Goal: Task Accomplishment & Management: Use online tool/utility

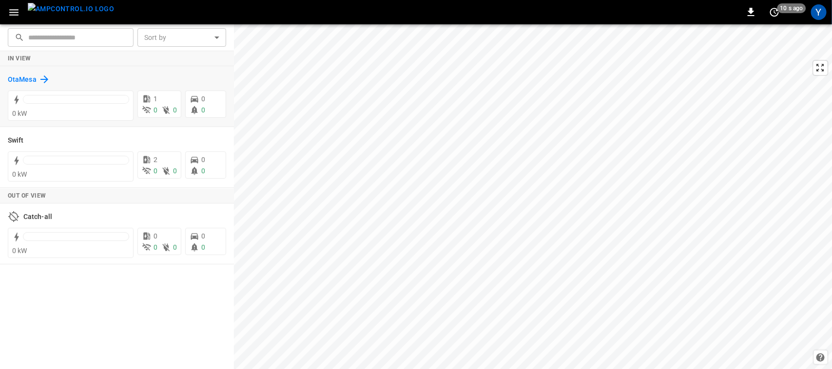
click at [16, 79] on h6 "OtaMesa" at bounding box center [22, 80] width 29 height 11
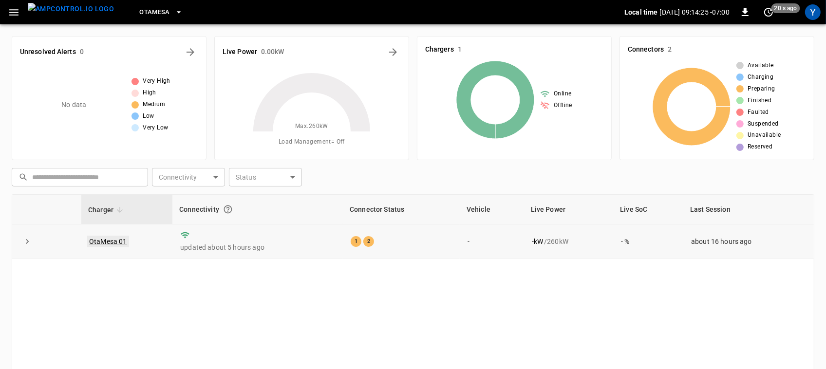
click at [111, 237] on link "OtaMesa 01" at bounding box center [108, 242] width 42 height 12
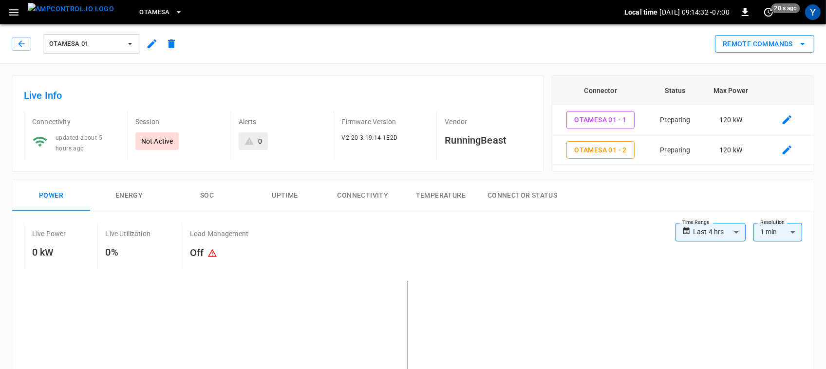
click at [792, 45] on button "Remote Commands" at bounding box center [764, 44] width 99 height 18
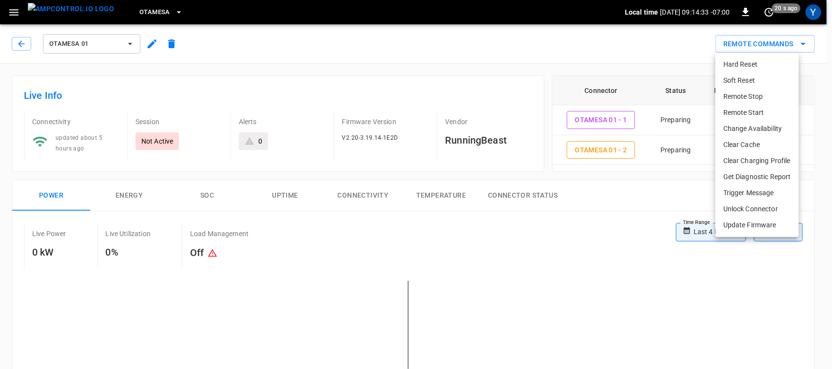
click at [768, 108] on li "Remote Start" at bounding box center [756, 113] width 83 height 16
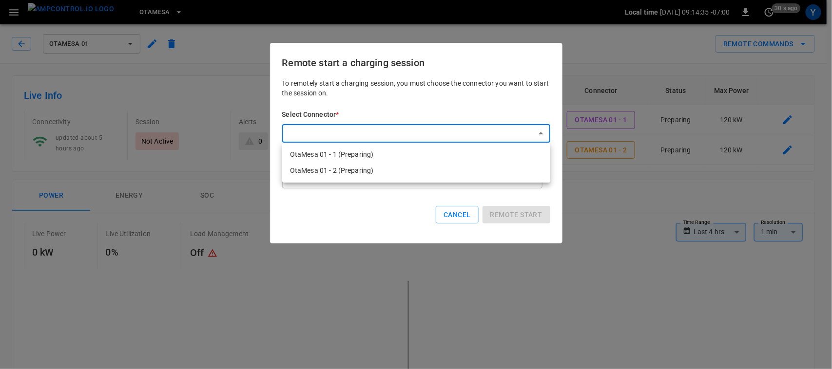
click at [495, 154] on li "OtaMesa 01 - 1 (Preparing)" at bounding box center [416, 155] width 268 height 16
type input "**********"
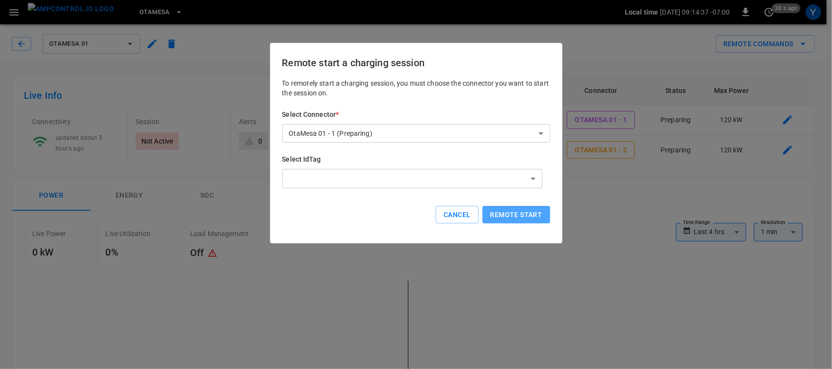
click at [525, 214] on button "Remote start" at bounding box center [516, 215] width 68 height 18
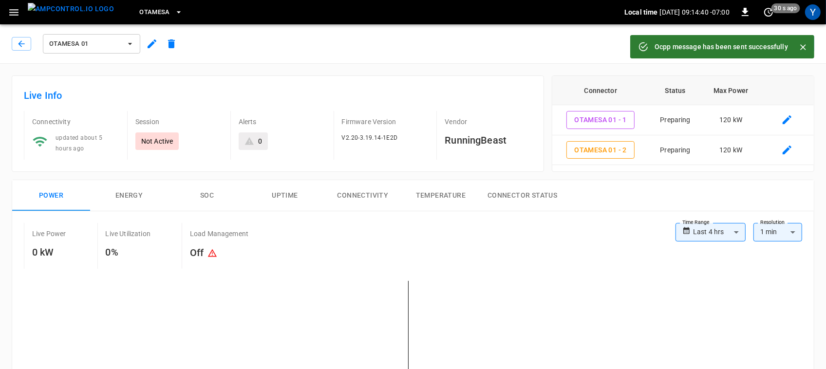
drag, startPoint x: 805, startPoint y: 49, endPoint x: 778, endPoint y: 49, distance: 27.3
click at [778, 49] on div "Ocpp message has been sent successfully" at bounding box center [723, 46] width 184 height 23
click at [804, 48] on icon "Close" at bounding box center [804, 47] width 6 height 6
click at [804, 48] on icon "remote commands options" at bounding box center [803, 44] width 12 height 12
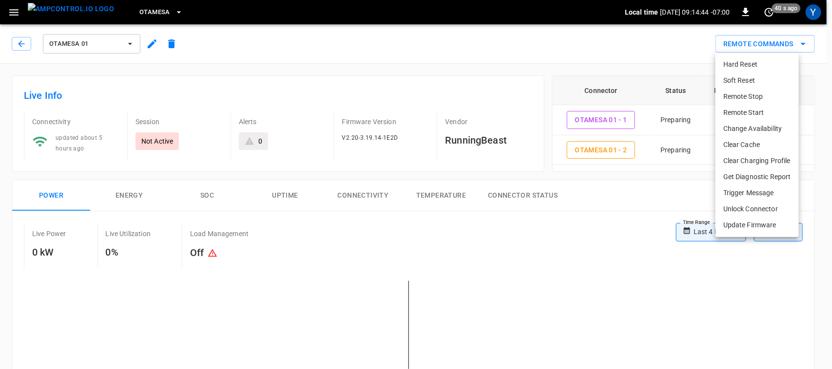
click at [776, 113] on li "Remote Start" at bounding box center [756, 113] width 83 height 16
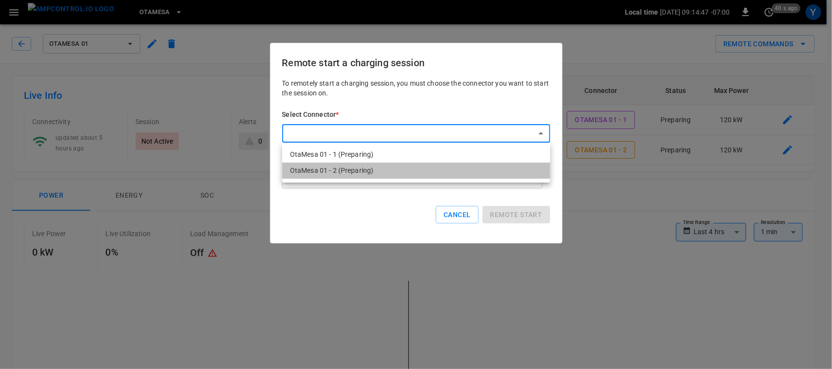
click at [502, 176] on li "OtaMesa 01 - 2 (Preparing)" at bounding box center [416, 171] width 268 height 16
type input "**********"
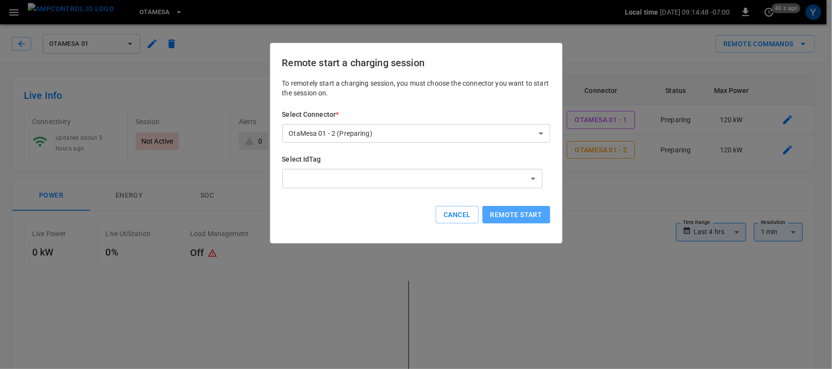
click at [528, 210] on button "Remote start" at bounding box center [516, 215] width 68 height 18
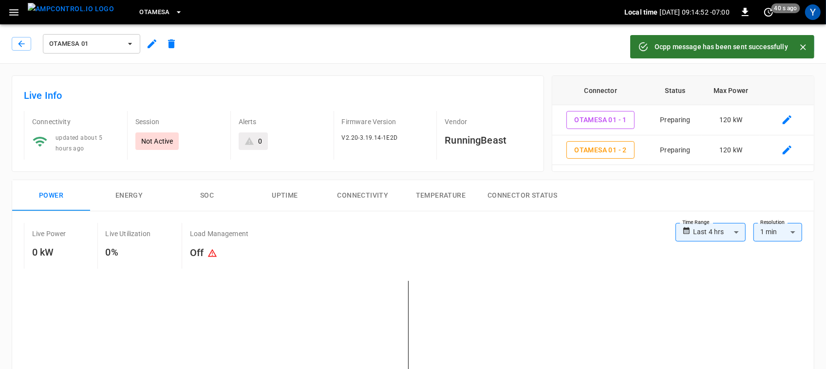
click at [803, 47] on icon "Close" at bounding box center [804, 47] width 10 height 10
